Goal: Task Accomplishment & Management: Manage account settings

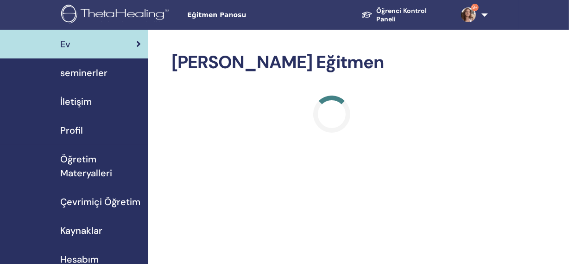
click at [95, 72] on span "seminerler" at bounding box center [83, 73] width 47 height 14
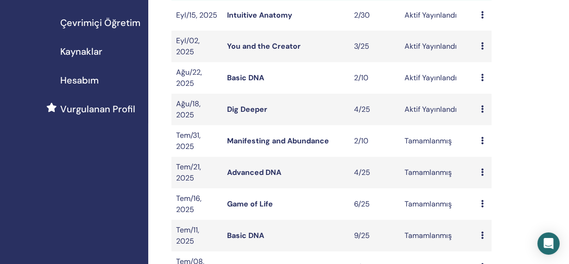
scroll to position [190, 0]
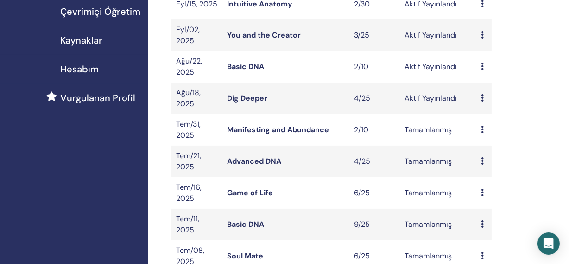
click at [241, 96] on link "Dig Deeper" at bounding box center [247, 98] width 40 height 10
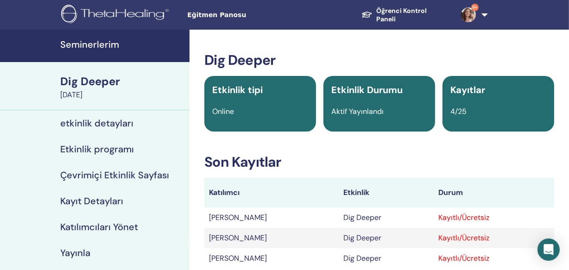
click at [101, 224] on h4 "Katılımcıları Yönet" at bounding box center [99, 226] width 78 height 11
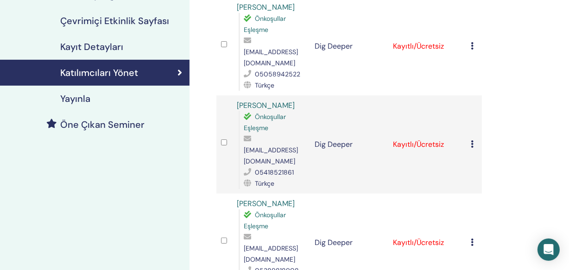
scroll to position [164, 0]
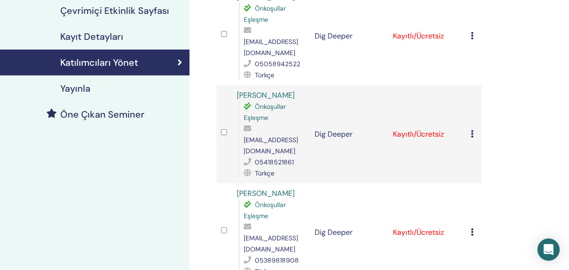
click at [472, 32] on icon at bounding box center [472, 35] width 3 height 7
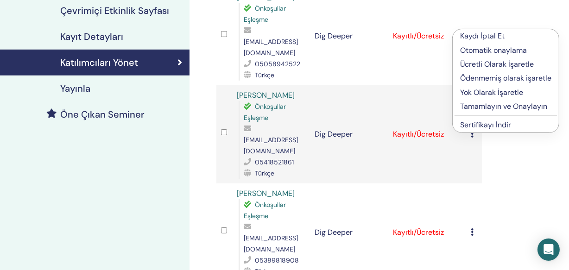
click at [476, 61] on p "Ücretli Olarak İşaretle" at bounding box center [505, 64] width 91 height 11
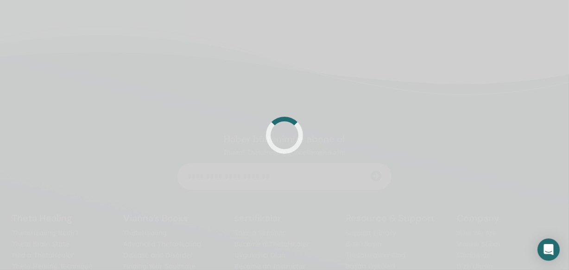
scroll to position [164, 0]
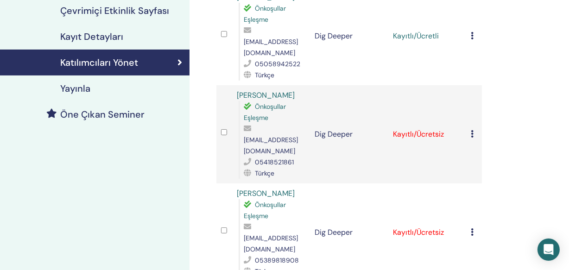
click at [473, 130] on icon at bounding box center [472, 133] width 3 height 7
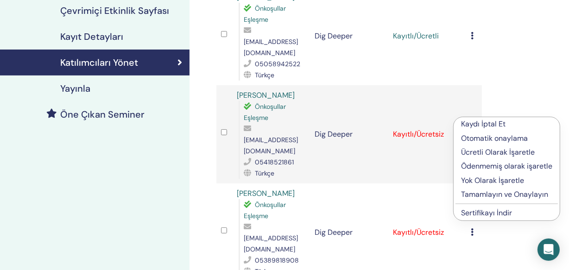
click at [472, 154] on p "Ücretli Olarak İşaretle" at bounding box center [506, 152] width 91 height 11
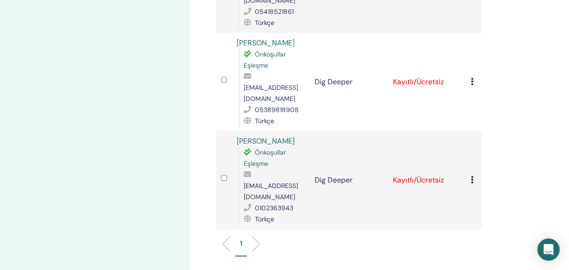
scroll to position [322, 0]
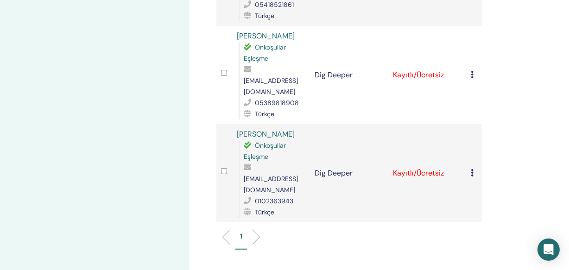
click at [472, 71] on icon at bounding box center [472, 74] width 3 height 7
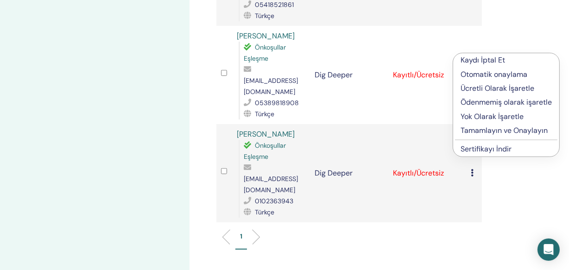
click at [480, 89] on p "Ücretli Olarak İşaretle" at bounding box center [506, 88] width 91 height 11
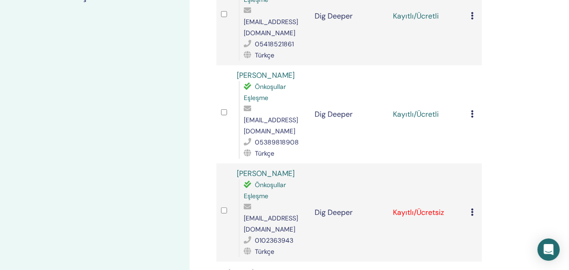
scroll to position [284, 0]
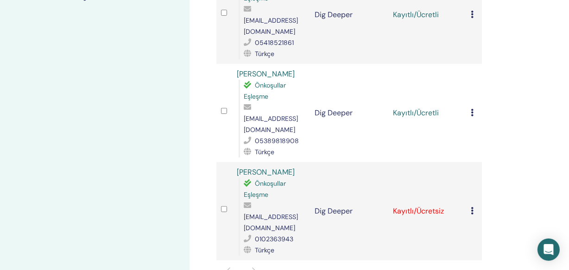
click at [472, 207] on icon at bounding box center [472, 210] width 3 height 7
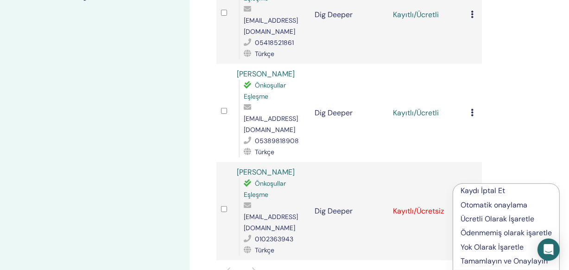
click at [470, 218] on p "Ücretli Olarak İşaretle" at bounding box center [506, 219] width 91 height 11
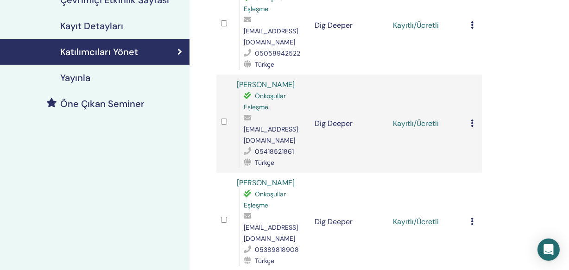
scroll to position [179, 0]
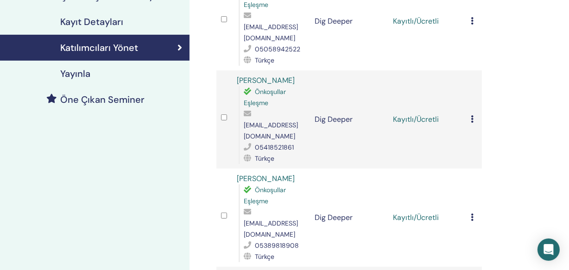
click at [471, 17] on icon at bounding box center [472, 20] width 3 height 7
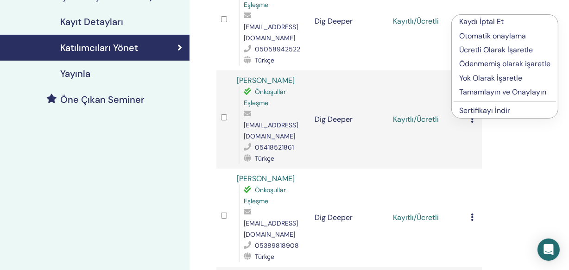
click at [481, 93] on p "Tamamlayın ve Onaylayın" at bounding box center [504, 92] width 91 height 11
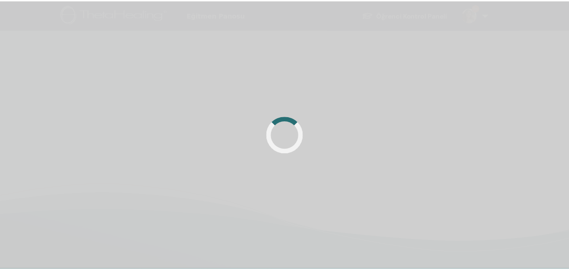
scroll to position [179, 0]
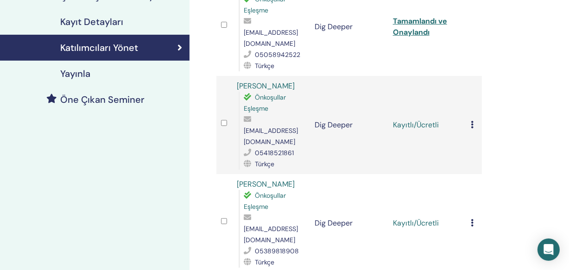
click at [473, 121] on icon at bounding box center [472, 124] width 3 height 7
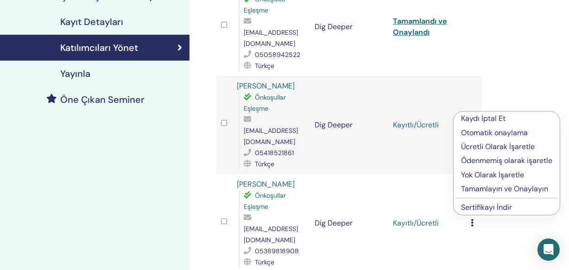
click at [475, 184] on p "Tamamlayın ve Onaylayın" at bounding box center [506, 188] width 91 height 11
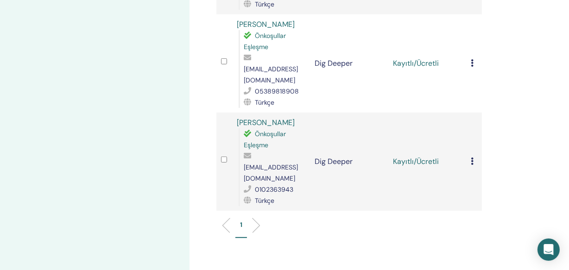
scroll to position [342, 0]
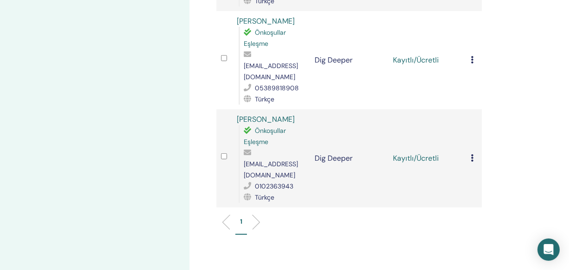
click at [472, 56] on icon at bounding box center [472, 59] width 3 height 7
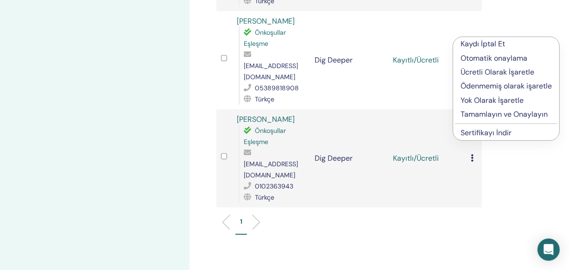
click at [473, 111] on p "Tamamlayın ve Onaylayın" at bounding box center [506, 114] width 91 height 11
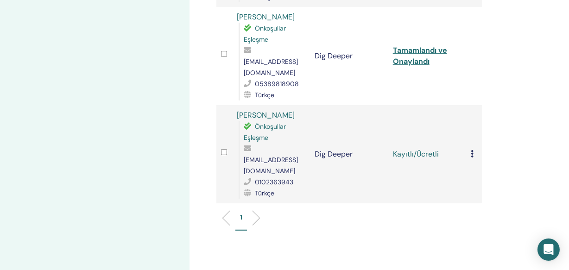
scroll to position [364, 0]
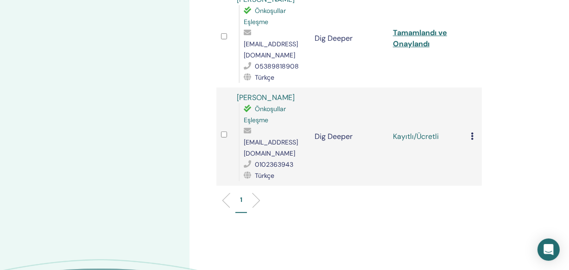
click at [473, 133] on icon at bounding box center [472, 136] width 3 height 7
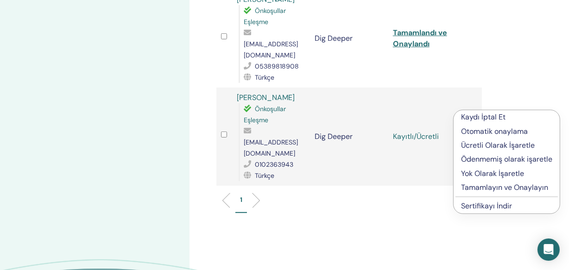
click at [477, 185] on p "Tamamlayın ve Onaylayın" at bounding box center [506, 187] width 91 height 11
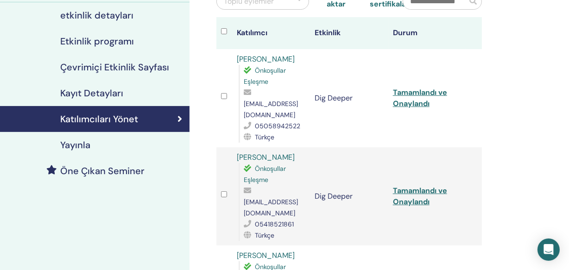
scroll to position [96, 0]
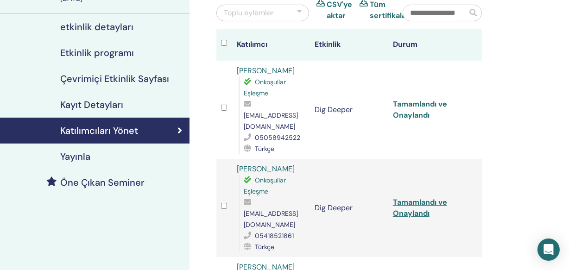
click at [398, 100] on link "Tamamlandı ve Onaylandı" at bounding box center [420, 109] width 54 height 21
click at [413, 197] on link "Tamamlandı ve Onaylandı" at bounding box center [420, 207] width 54 height 21
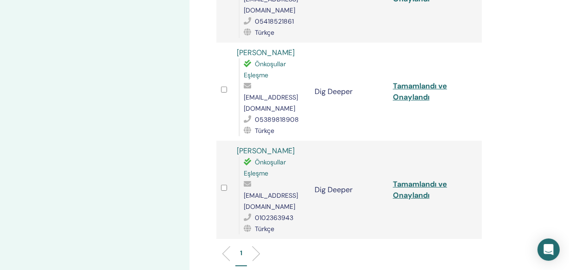
scroll to position [315, 0]
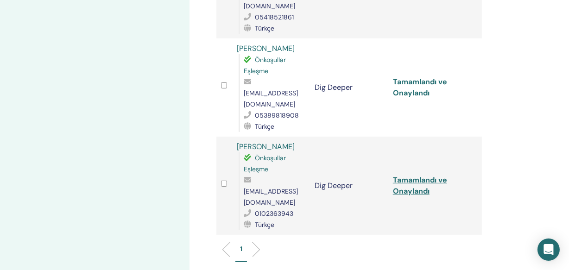
click at [421, 77] on link "Tamamlandı ve Onaylandı" at bounding box center [420, 87] width 54 height 21
click at [419, 175] on link "Tamamlandı ve Onaylandı" at bounding box center [420, 185] width 54 height 21
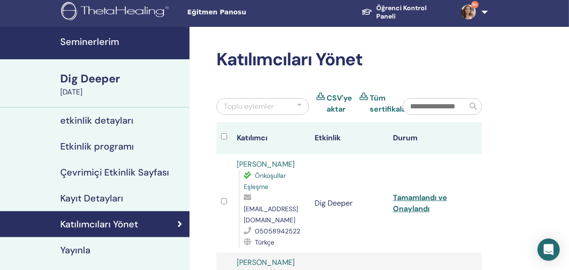
scroll to position [0, 0]
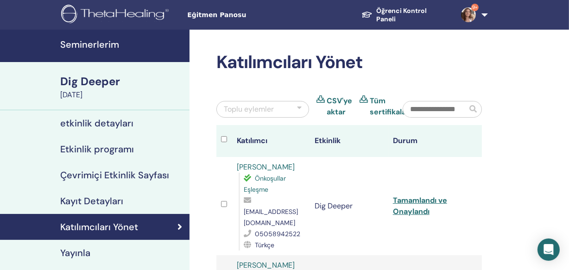
click at [81, 46] on h4 "Seminerlerim" at bounding box center [122, 44] width 124 height 11
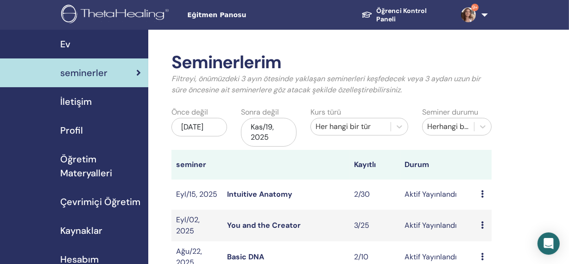
click at [482, 11] on link "9+" at bounding box center [473, 15] width 38 height 30
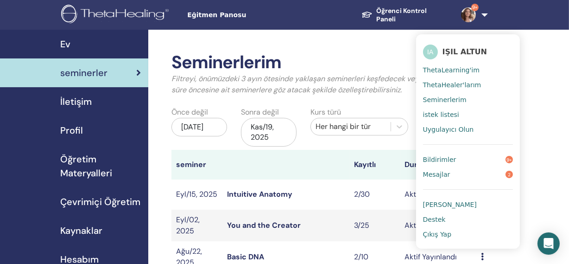
click at [458, 171] on link "Mesajlar 2" at bounding box center [468, 174] width 90 height 15
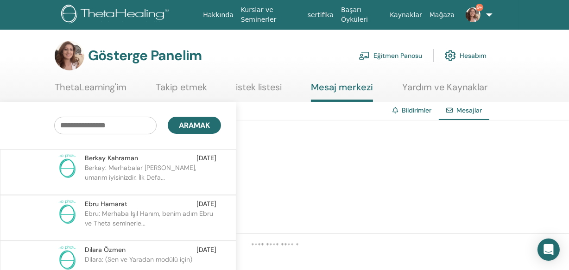
click at [120, 169] on font "Berkay: Merhabalar Işıl Hanım, umarım iyisinizdir. İlk Defa..." at bounding box center [141, 173] width 112 height 18
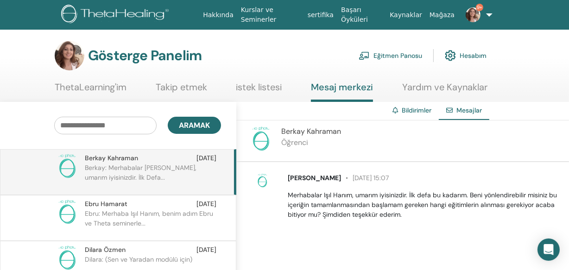
click at [95, 213] on font "Ebru: Merhaba Işıl Hanım, benim adım Ebru ve Theta seminerle..." at bounding box center [149, 218] width 128 height 18
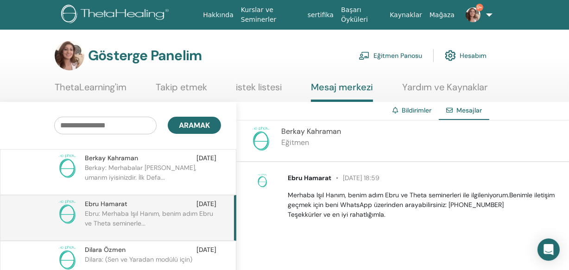
click at [131, 168] on font "Berkay: Merhabalar Işıl Hanım, umarım iyisinizdir. İlk Defa..." at bounding box center [141, 173] width 112 height 18
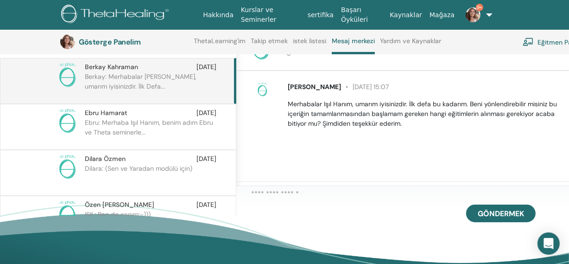
scroll to position [143, 0]
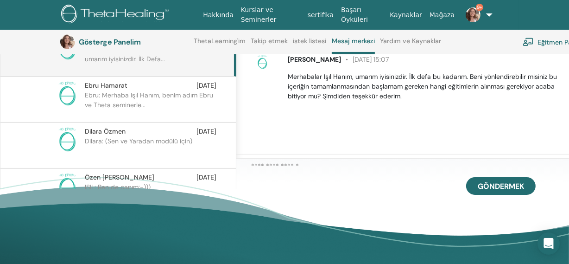
click at [264, 177] on div "Göndermek" at bounding box center [402, 188] width 333 height 61
click at [266, 169] on textarea at bounding box center [410, 167] width 318 height 13
paste textarea "**********"
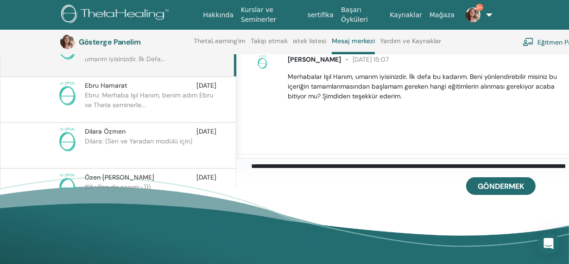
scroll to position [16, 0]
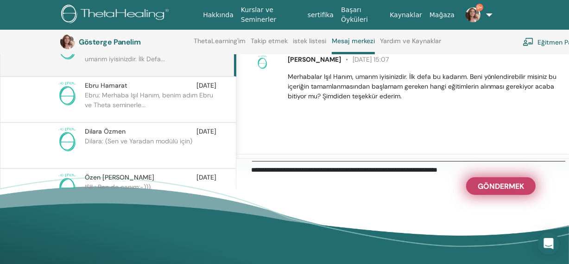
type textarea "**********"
click at [516, 189] on font "Göndermek" at bounding box center [501, 186] width 46 height 10
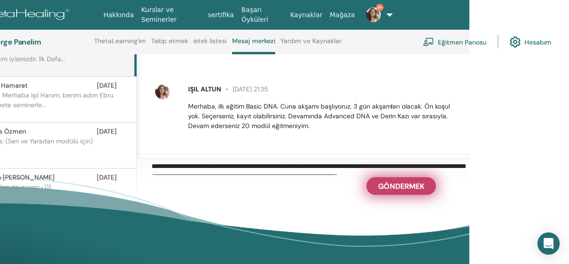
scroll to position [143, 102]
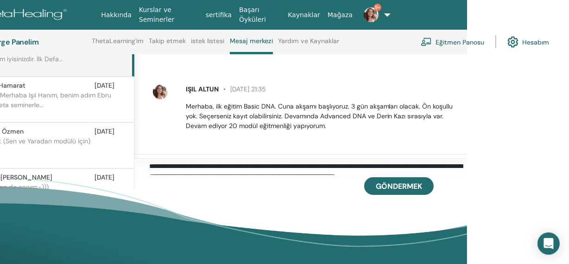
click at [30, 107] on font "Ebru: Merhaba Işıl Hanım, benim adım Ebru ve Theta seminerle..." at bounding box center [47, 100] width 128 height 18
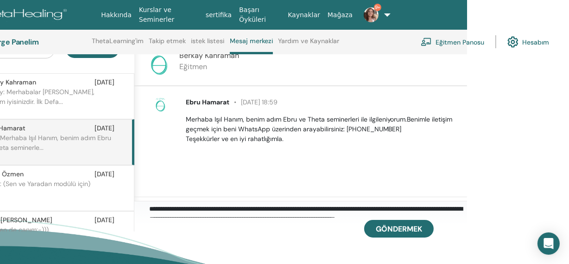
scroll to position [93, 102]
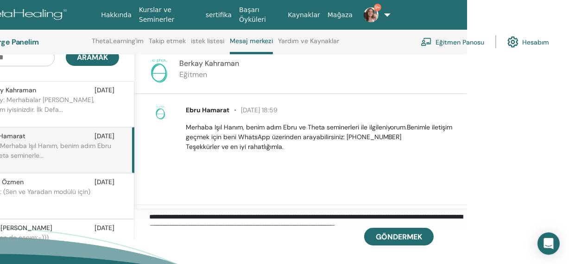
click at [26, 191] on font "Dilara: (Sen ve Yaradan modülü için)" at bounding box center [36, 191] width 107 height 8
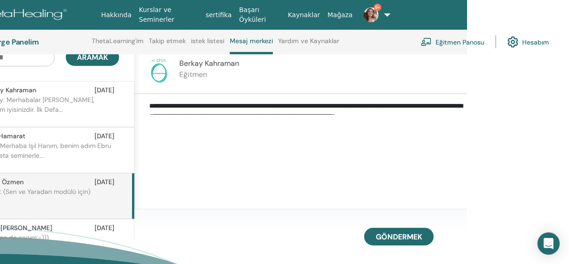
scroll to position [17, 0]
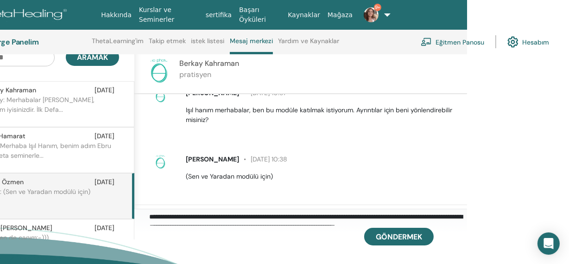
click at [379, 14] on link "9+" at bounding box center [372, 15] width 33 height 30
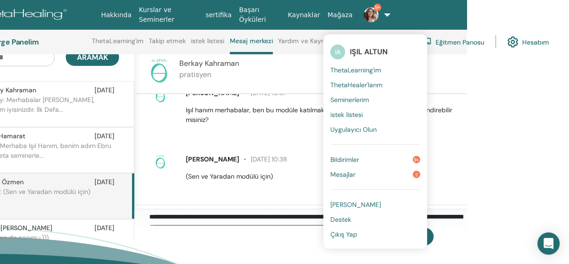
click at [205, 65] on font "Kahraman" at bounding box center [222, 63] width 34 height 10
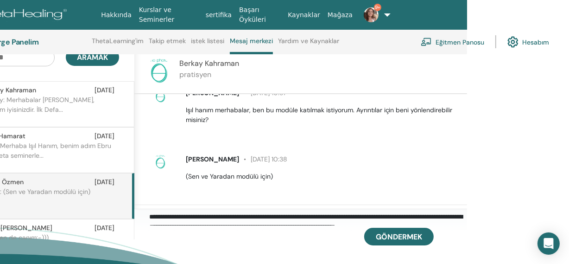
click at [47, 105] on p "Berkay: Merhabalar Işıl Hanım, umarım iyisinizdir. İlk Defa..." at bounding box center [50, 109] width 134 height 28
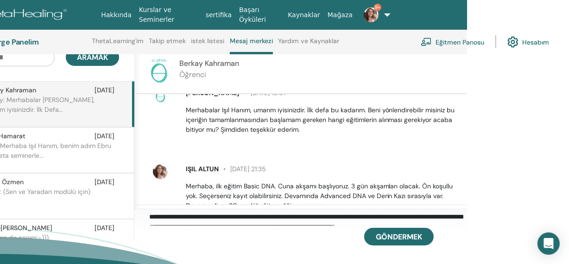
click at [165, 95] on img at bounding box center [160, 95] width 15 height 15
click at [154, 68] on img at bounding box center [159, 71] width 26 height 26
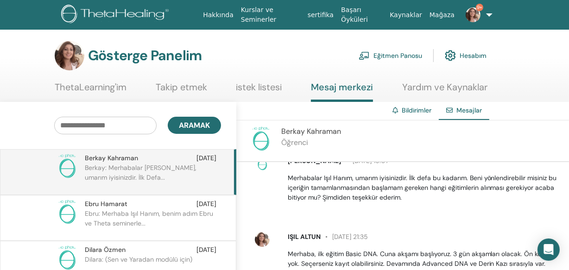
click at [263, 167] on img at bounding box center [262, 163] width 15 height 15
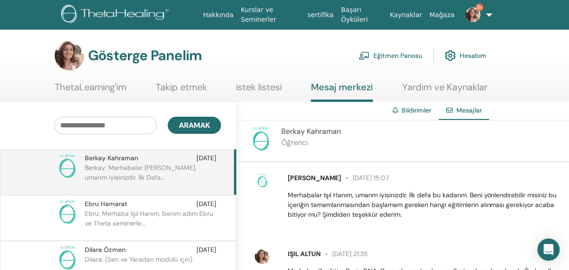
click at [263, 180] on img at bounding box center [262, 180] width 15 height 15
click at [479, 13] on span "9+" at bounding box center [473, 14] width 22 height 7
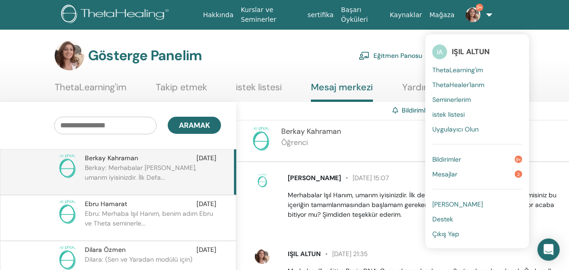
click at [443, 160] on font "Bildirimler" at bounding box center [446, 159] width 29 height 8
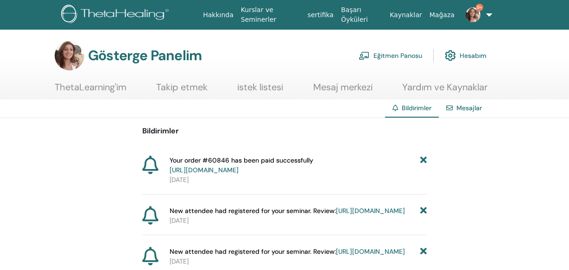
click at [423, 158] on icon at bounding box center [423, 165] width 6 height 19
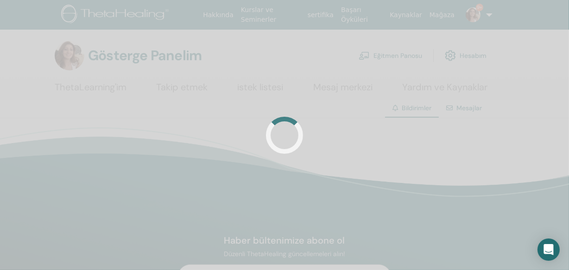
click at [423, 158] on div at bounding box center [284, 135] width 569 height 270
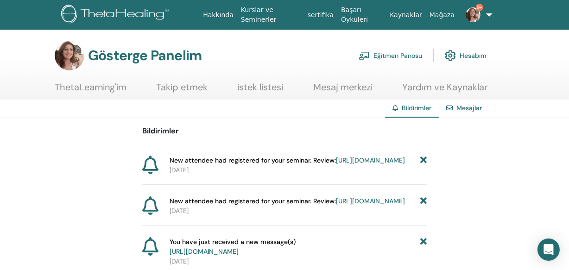
click at [423, 158] on icon at bounding box center [423, 161] width 6 height 10
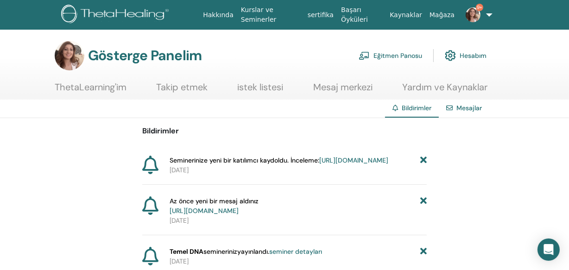
click at [423, 158] on icon at bounding box center [423, 161] width 6 height 10
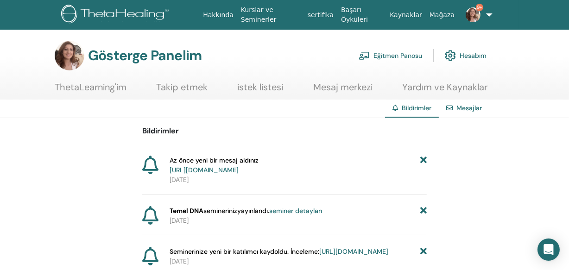
click at [423, 158] on icon at bounding box center [423, 165] width 6 height 19
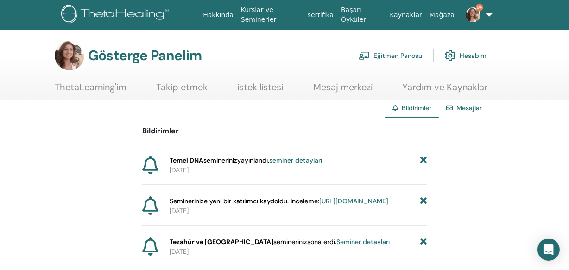
click at [423, 158] on icon at bounding box center [423, 161] width 6 height 10
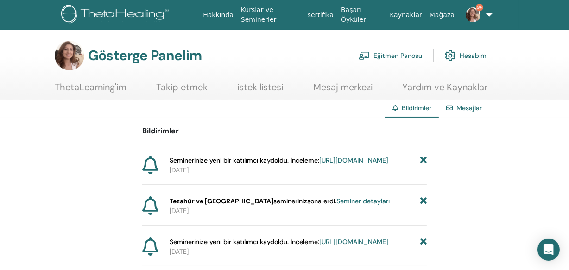
click at [423, 158] on icon at bounding box center [423, 161] width 6 height 10
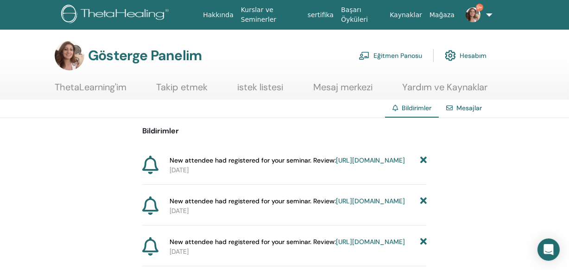
click at [423, 158] on icon at bounding box center [423, 161] width 6 height 10
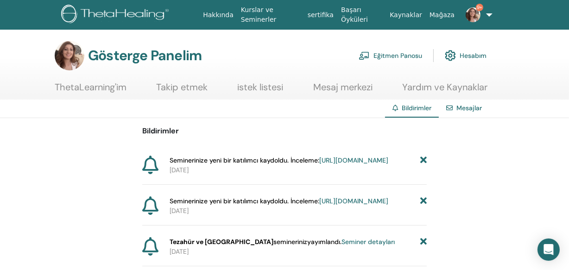
click at [423, 158] on icon at bounding box center [423, 161] width 6 height 10
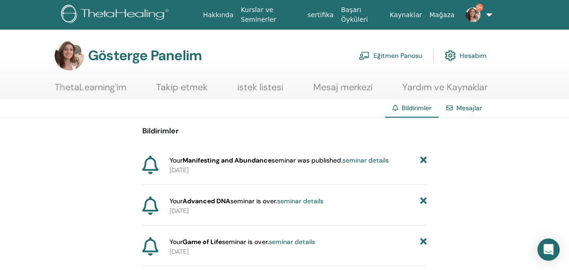
click at [423, 158] on icon at bounding box center [423, 161] width 6 height 10
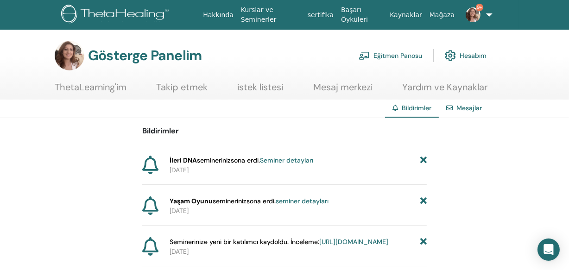
click at [423, 158] on icon at bounding box center [423, 161] width 6 height 10
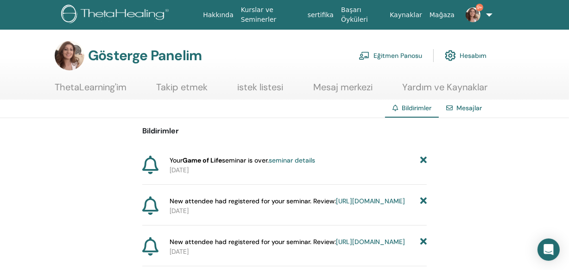
click at [423, 158] on icon at bounding box center [423, 161] width 6 height 10
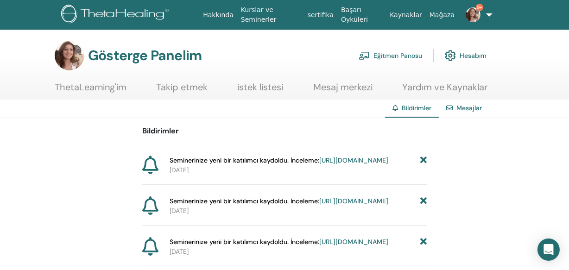
click at [423, 158] on icon at bounding box center [423, 161] width 6 height 10
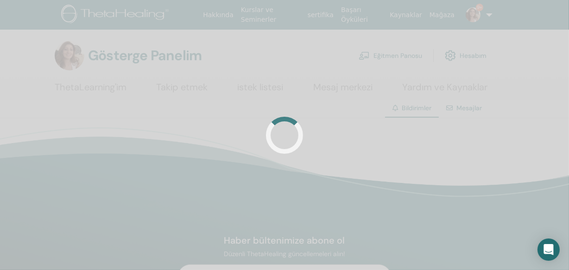
click at [423, 158] on div at bounding box center [284, 135] width 569 height 270
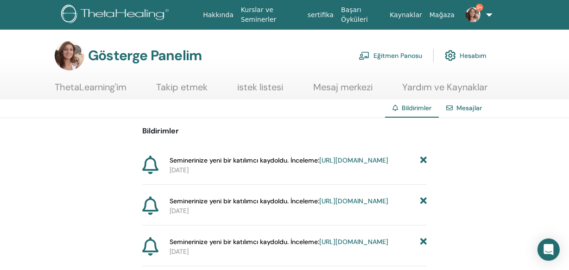
click at [423, 158] on icon at bounding box center [423, 161] width 6 height 10
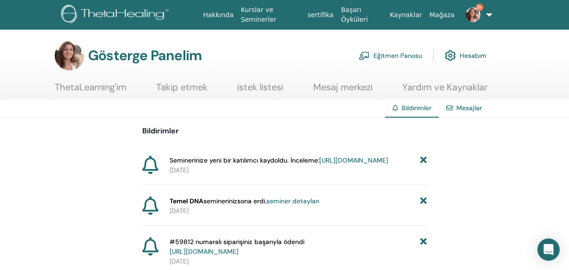
click at [423, 158] on icon at bounding box center [423, 161] width 6 height 10
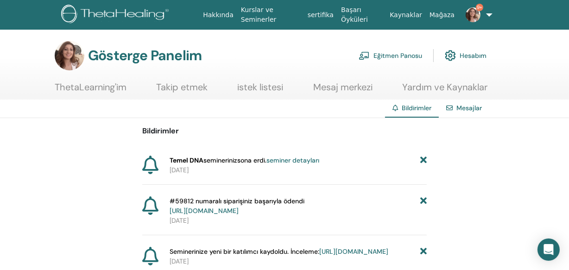
click at [423, 158] on icon at bounding box center [423, 161] width 6 height 10
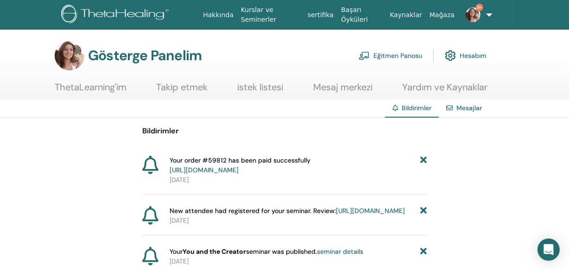
click at [423, 158] on icon at bounding box center [423, 165] width 6 height 19
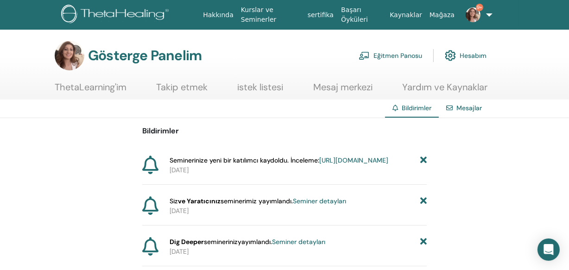
click at [423, 158] on icon at bounding box center [423, 161] width 6 height 10
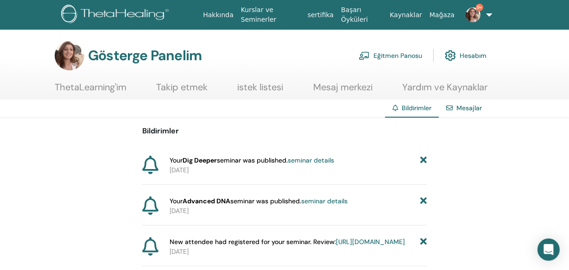
click at [423, 158] on icon at bounding box center [423, 161] width 6 height 10
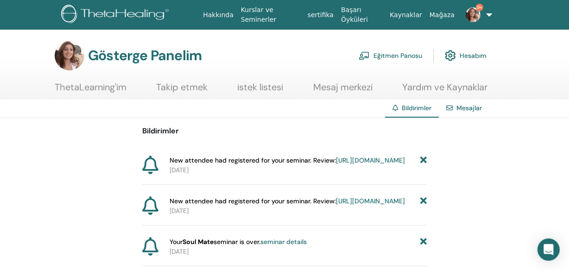
click at [423, 158] on icon at bounding box center [423, 161] width 6 height 10
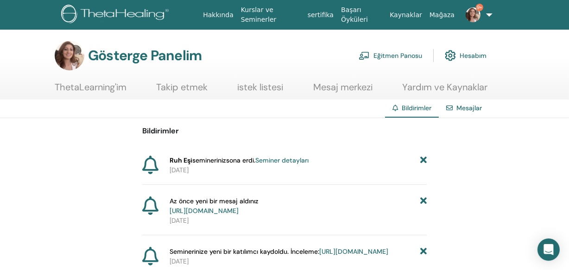
click at [423, 158] on icon at bounding box center [423, 161] width 6 height 10
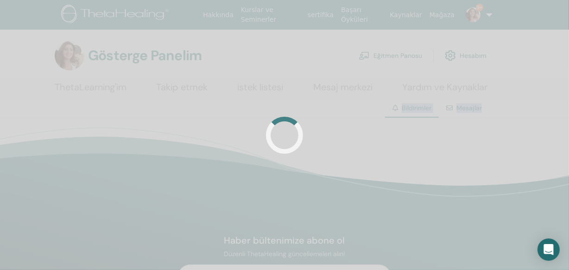
click at [423, 158] on div at bounding box center [284, 135] width 569 height 270
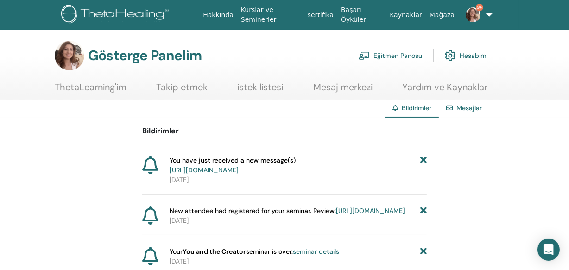
click at [423, 158] on icon at bounding box center [423, 165] width 6 height 19
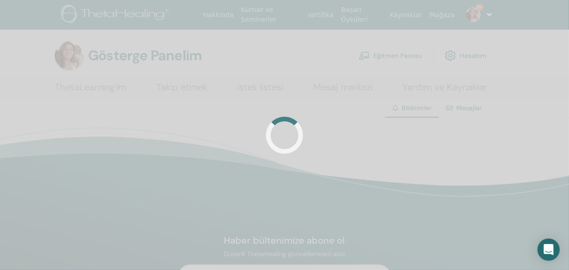
click at [423, 158] on div at bounding box center [284, 135] width 569 height 270
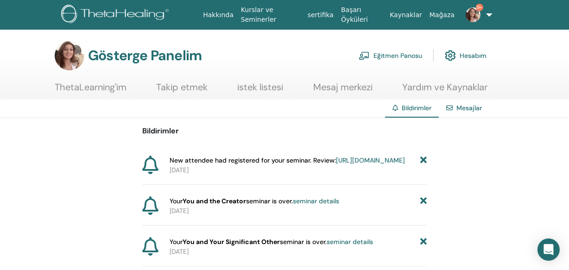
click at [423, 158] on icon at bounding box center [423, 161] width 6 height 10
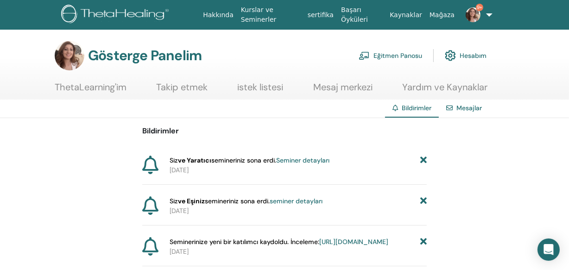
click at [423, 158] on icon at bounding box center [423, 161] width 6 height 10
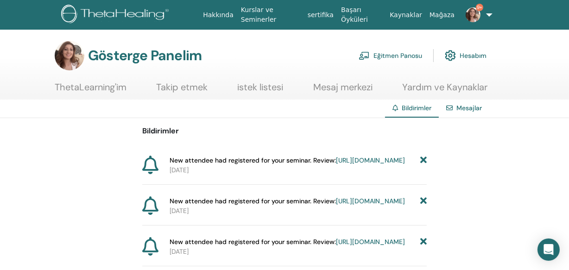
click at [423, 158] on icon at bounding box center [423, 161] width 6 height 10
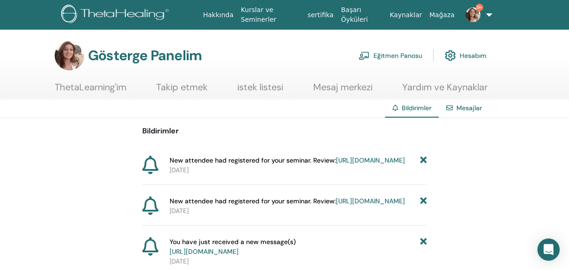
click at [423, 158] on icon at bounding box center [423, 161] width 6 height 10
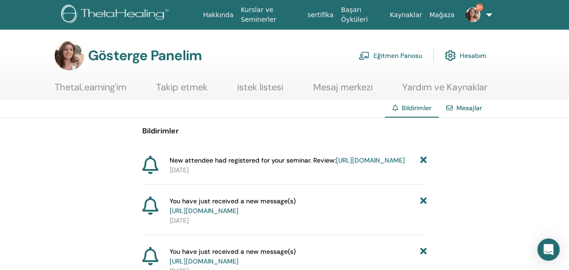
click at [423, 158] on icon at bounding box center [423, 161] width 6 height 10
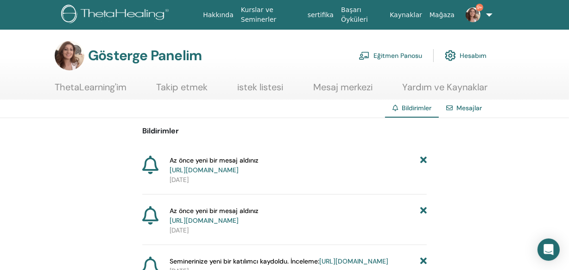
click at [423, 158] on icon at bounding box center [423, 165] width 6 height 19
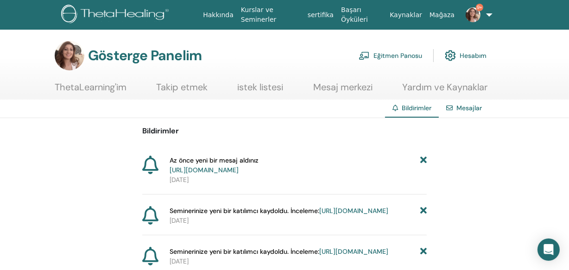
click at [423, 158] on icon at bounding box center [423, 165] width 6 height 19
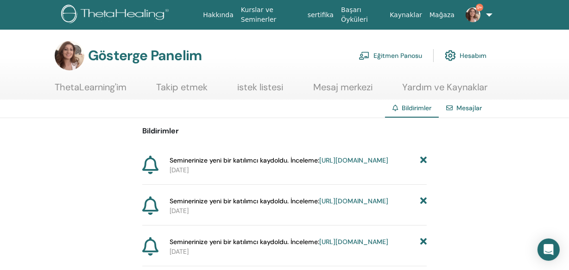
click at [423, 158] on icon at bounding box center [423, 161] width 6 height 10
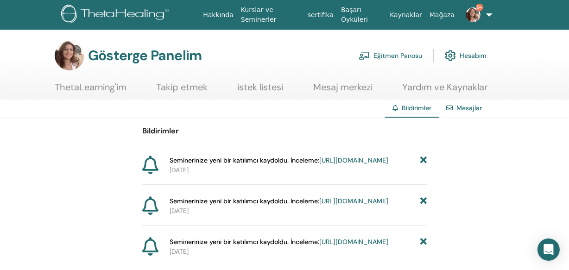
click at [423, 158] on icon at bounding box center [423, 161] width 6 height 10
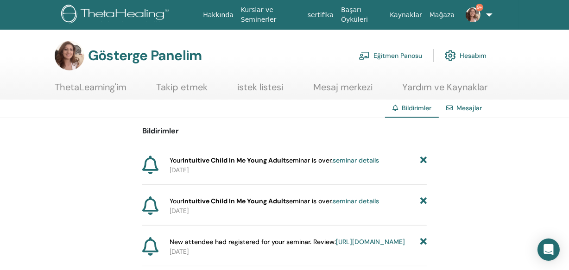
click at [423, 158] on icon at bounding box center [423, 161] width 6 height 10
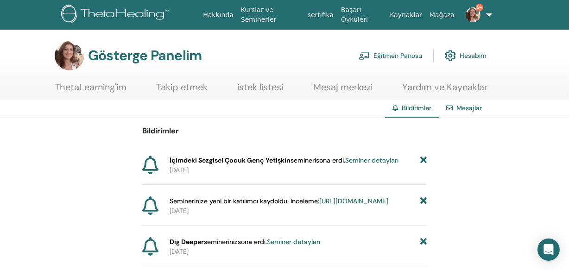
click at [423, 158] on icon at bounding box center [423, 161] width 6 height 10
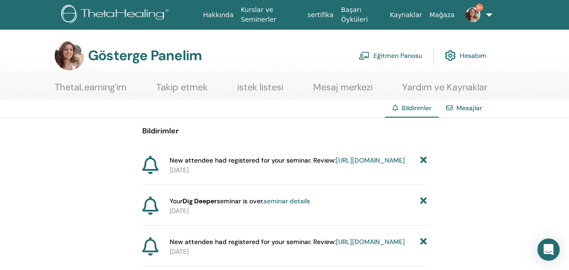
click at [423, 158] on icon at bounding box center [423, 161] width 6 height 10
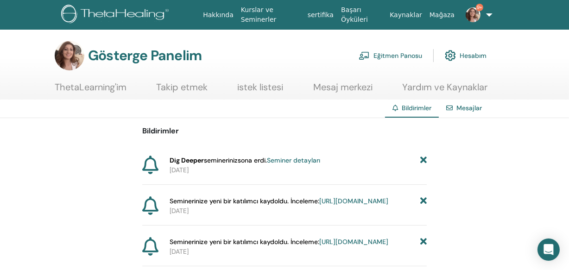
click at [423, 158] on icon at bounding box center [423, 161] width 6 height 10
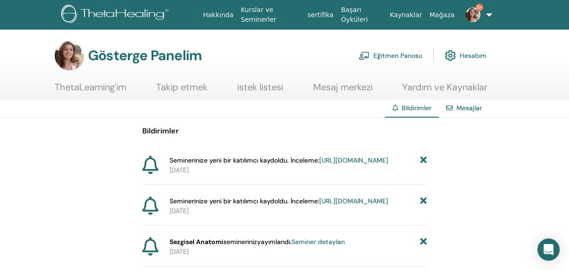
click at [423, 158] on icon at bounding box center [423, 161] width 6 height 10
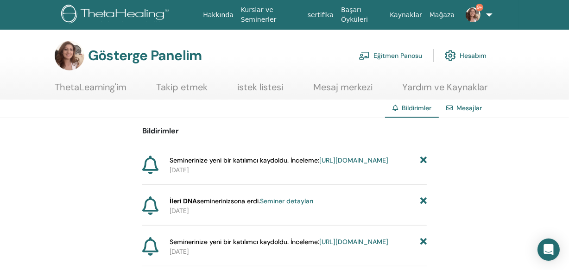
click at [423, 158] on icon at bounding box center [423, 161] width 6 height 10
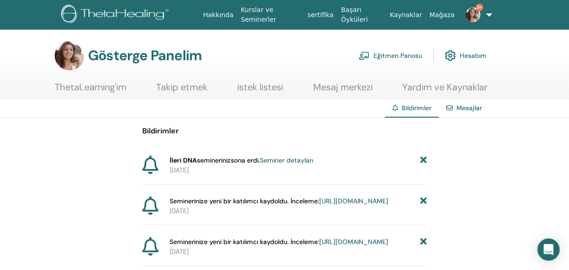
click at [423, 158] on icon at bounding box center [423, 161] width 6 height 10
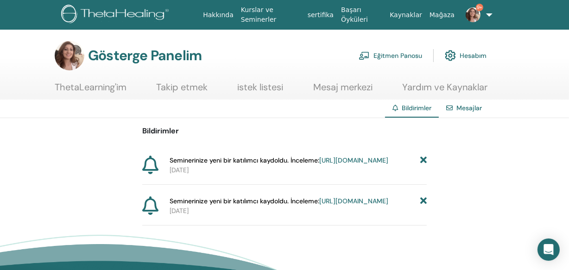
click at [423, 158] on icon at bounding box center [423, 161] width 6 height 10
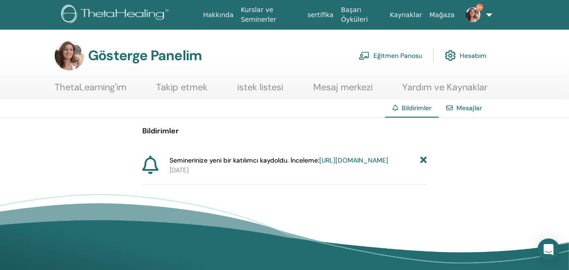
click at [423, 158] on icon at bounding box center [423, 161] width 6 height 10
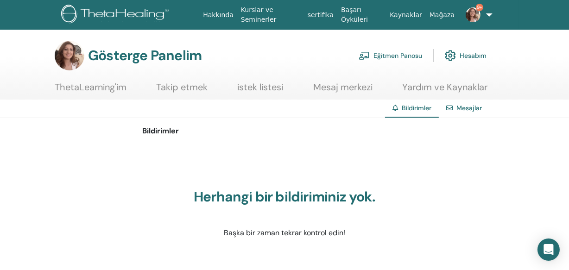
click at [485, 7] on link "9+" at bounding box center [474, 15] width 33 height 30
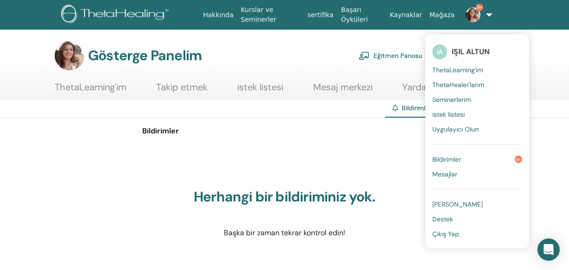
click at [453, 158] on link "Bildirimler 9+" at bounding box center [477, 159] width 90 height 15
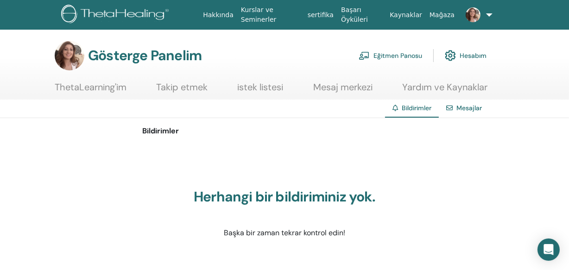
click at [394, 53] on font "Eğitmen Panosu" at bounding box center [397, 56] width 49 height 8
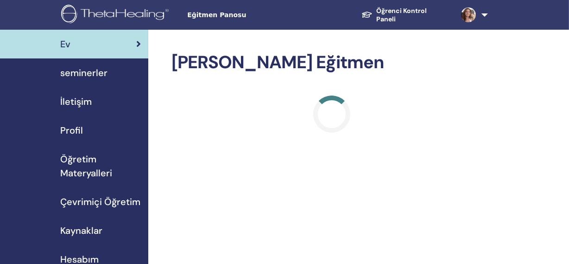
click at [80, 77] on span "seminerler" at bounding box center [83, 73] width 47 height 14
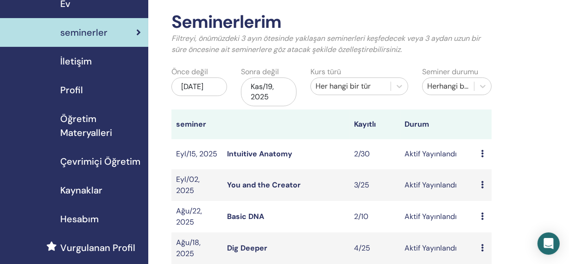
scroll to position [51, 0]
